Goal: Task Accomplishment & Management: Use online tool/utility

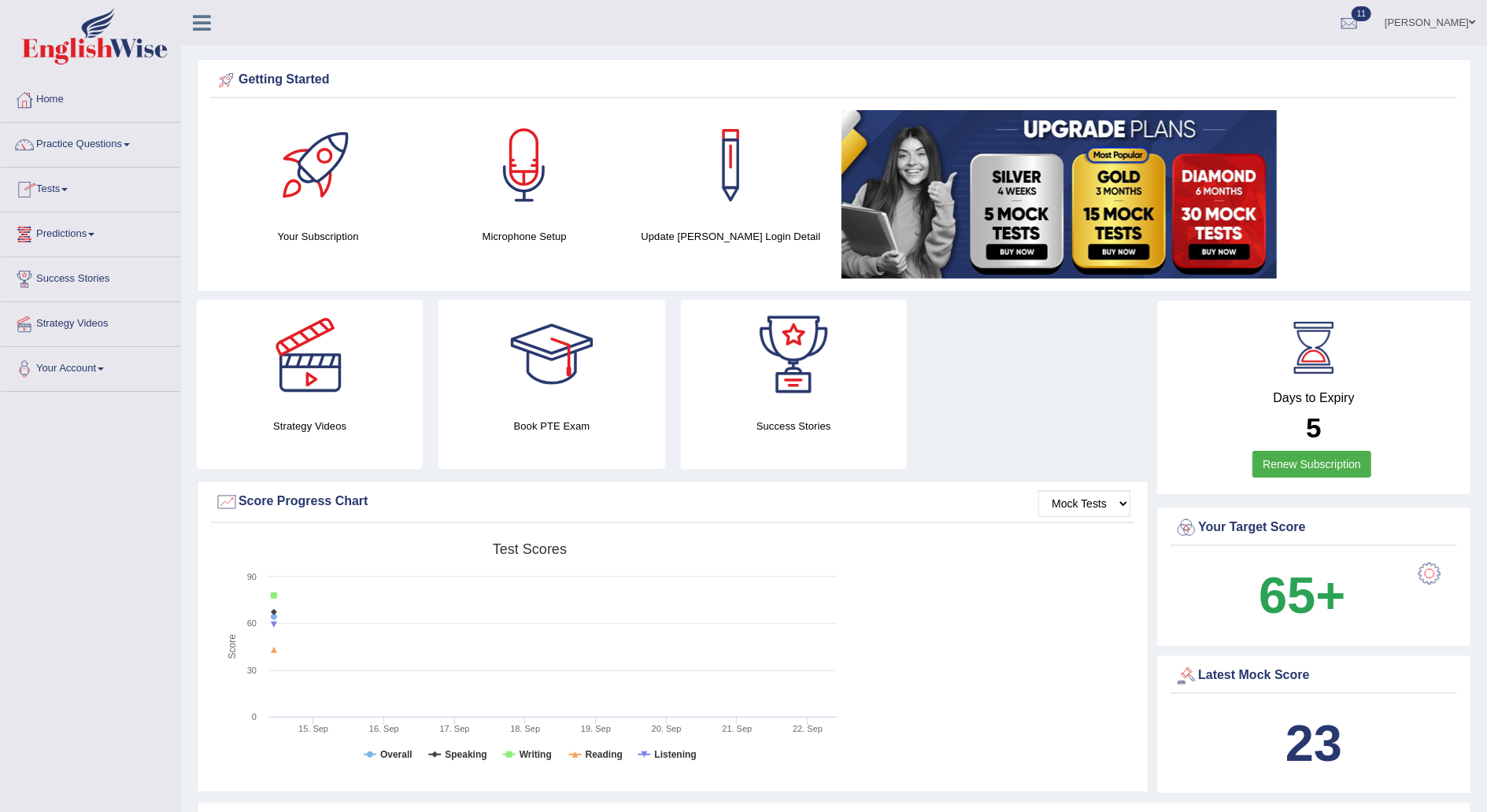
click at [66, 180] on link "Tests" at bounding box center [90, 188] width 179 height 40
click at [72, 253] on link "Take Mock Test" at bounding box center [103, 254] width 147 height 28
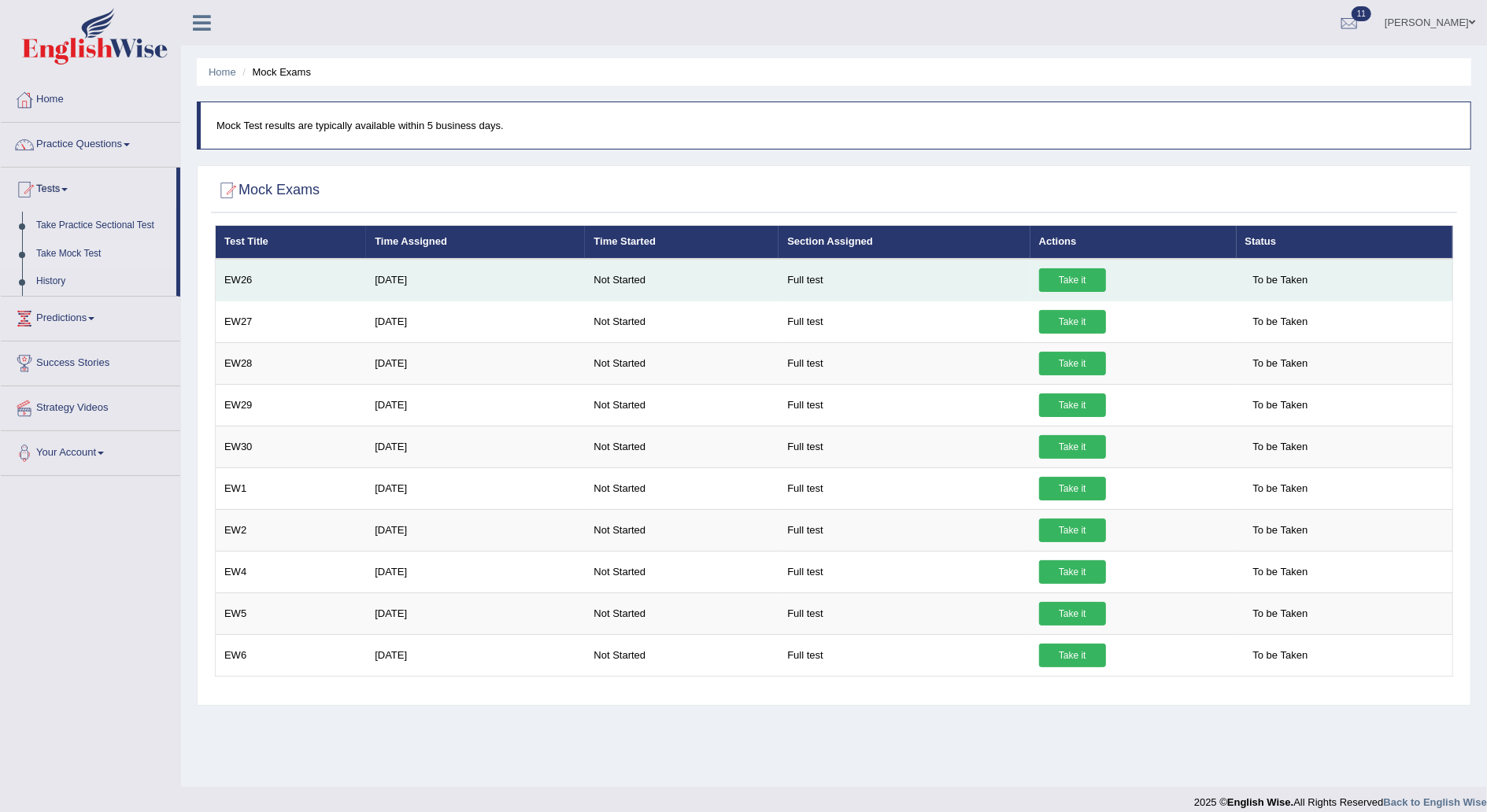
click at [1053, 282] on link "Take it" at bounding box center [1073, 280] width 67 height 23
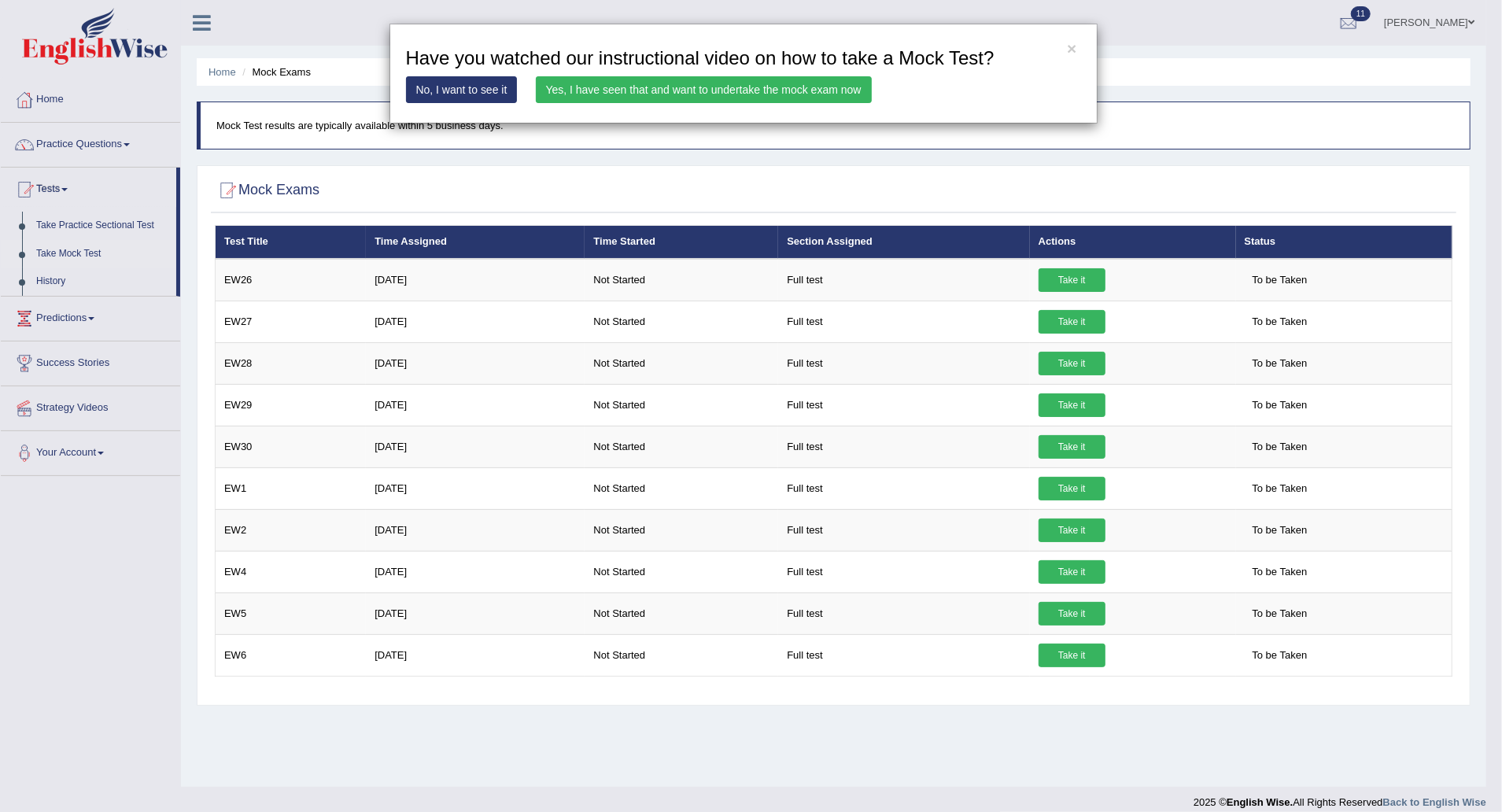
click at [705, 91] on link "Yes, I have seen that and want to undertake the mock exam now" at bounding box center [704, 90] width 336 height 27
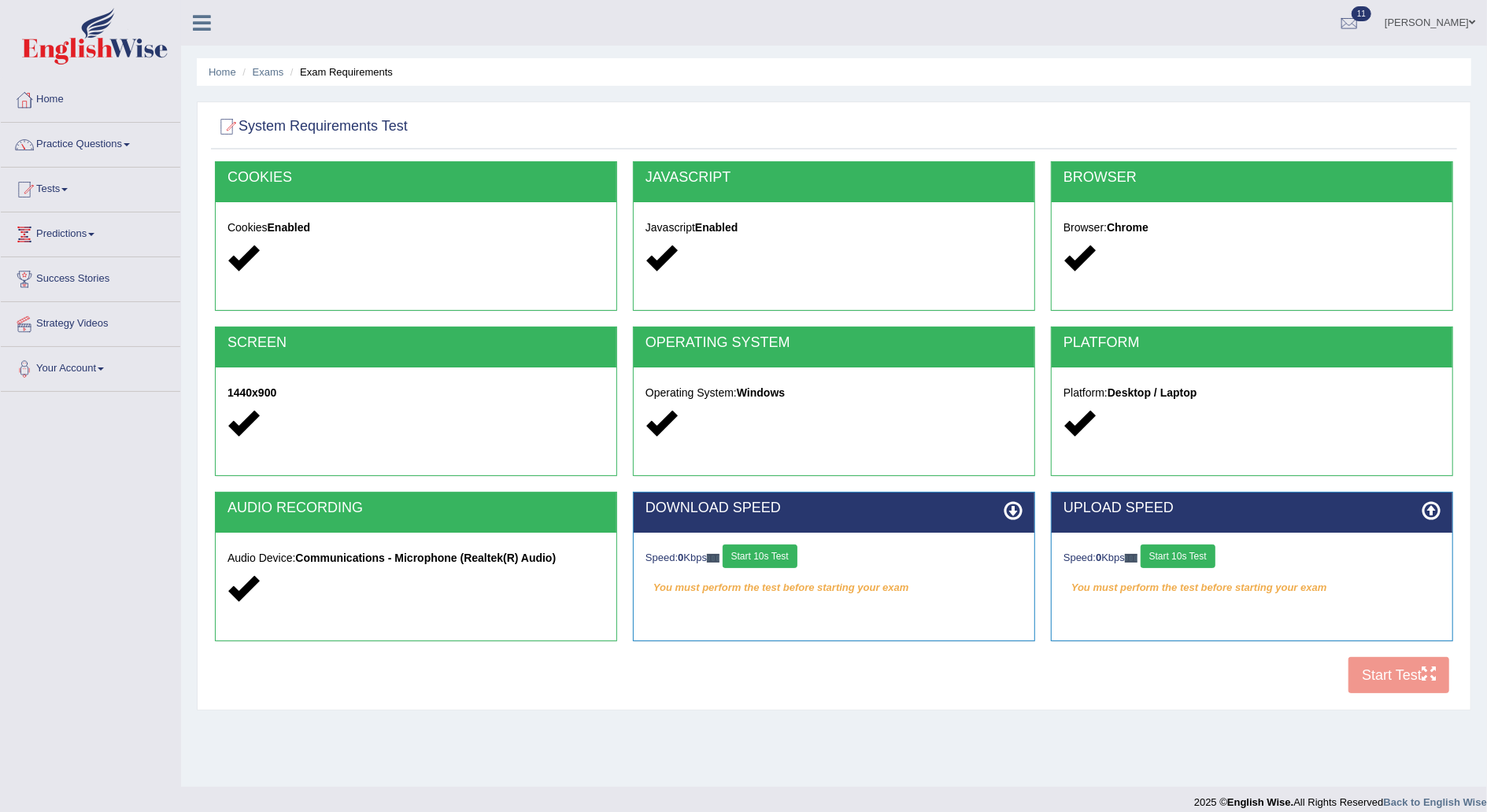
click at [784, 559] on button "Start 10s Test" at bounding box center [760, 555] width 75 height 23
click at [1194, 552] on div "Speed: 0 Kbps Start 10s Test" at bounding box center [1252, 558] width 377 height 28
click at [1194, 552] on button "Start 10s Test" at bounding box center [1178, 555] width 75 height 23
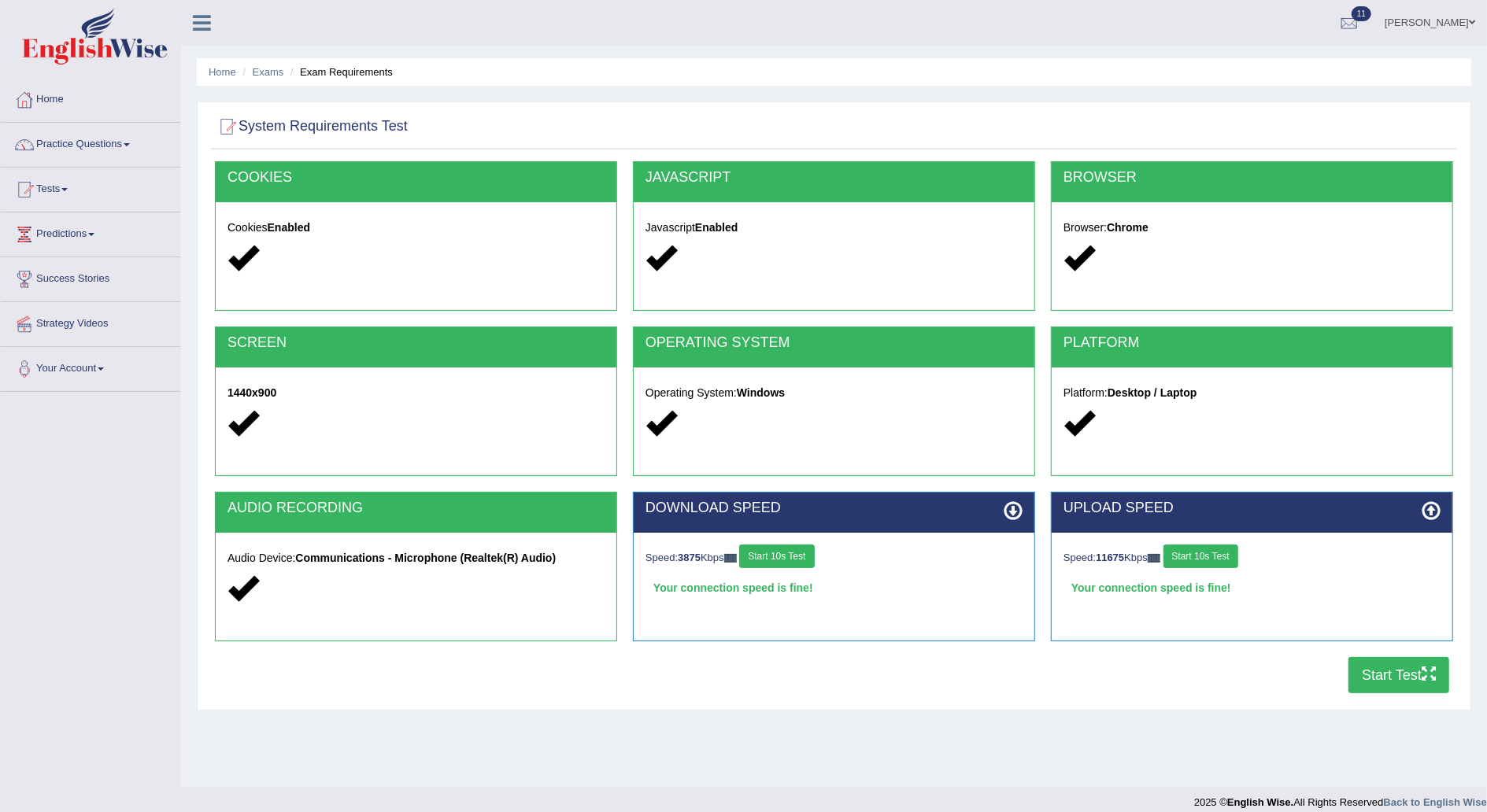
click at [1365, 677] on button "Start Test" at bounding box center [1398, 675] width 101 height 36
